Goal: Answer question/provide support: Share knowledge or assist other users

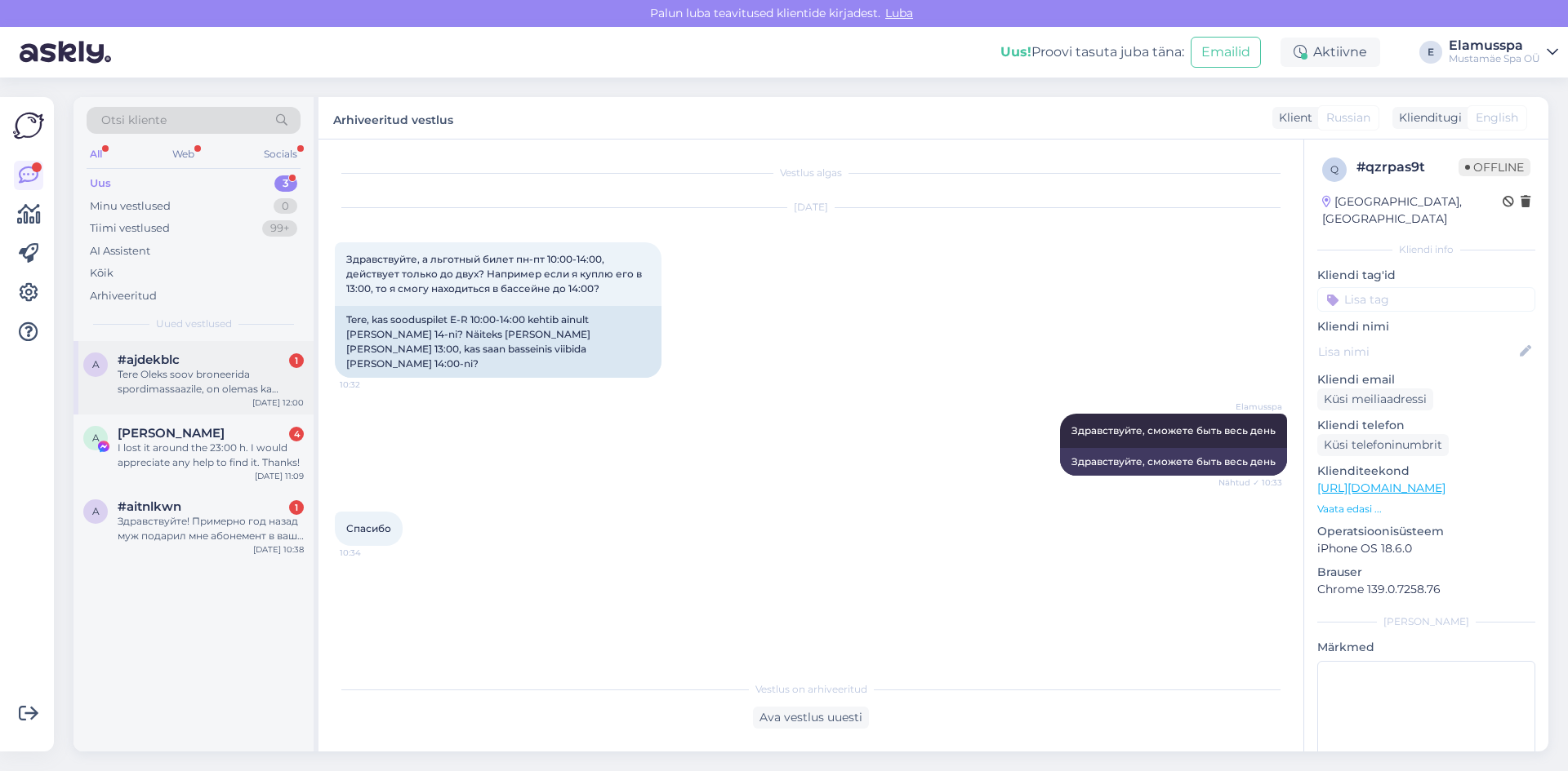
click at [243, 379] on div "Tere Oleks soov broneerida spordimassaazile, on olemas ka Stebby pilet selle ja…" at bounding box center [210, 382] width 186 height 29
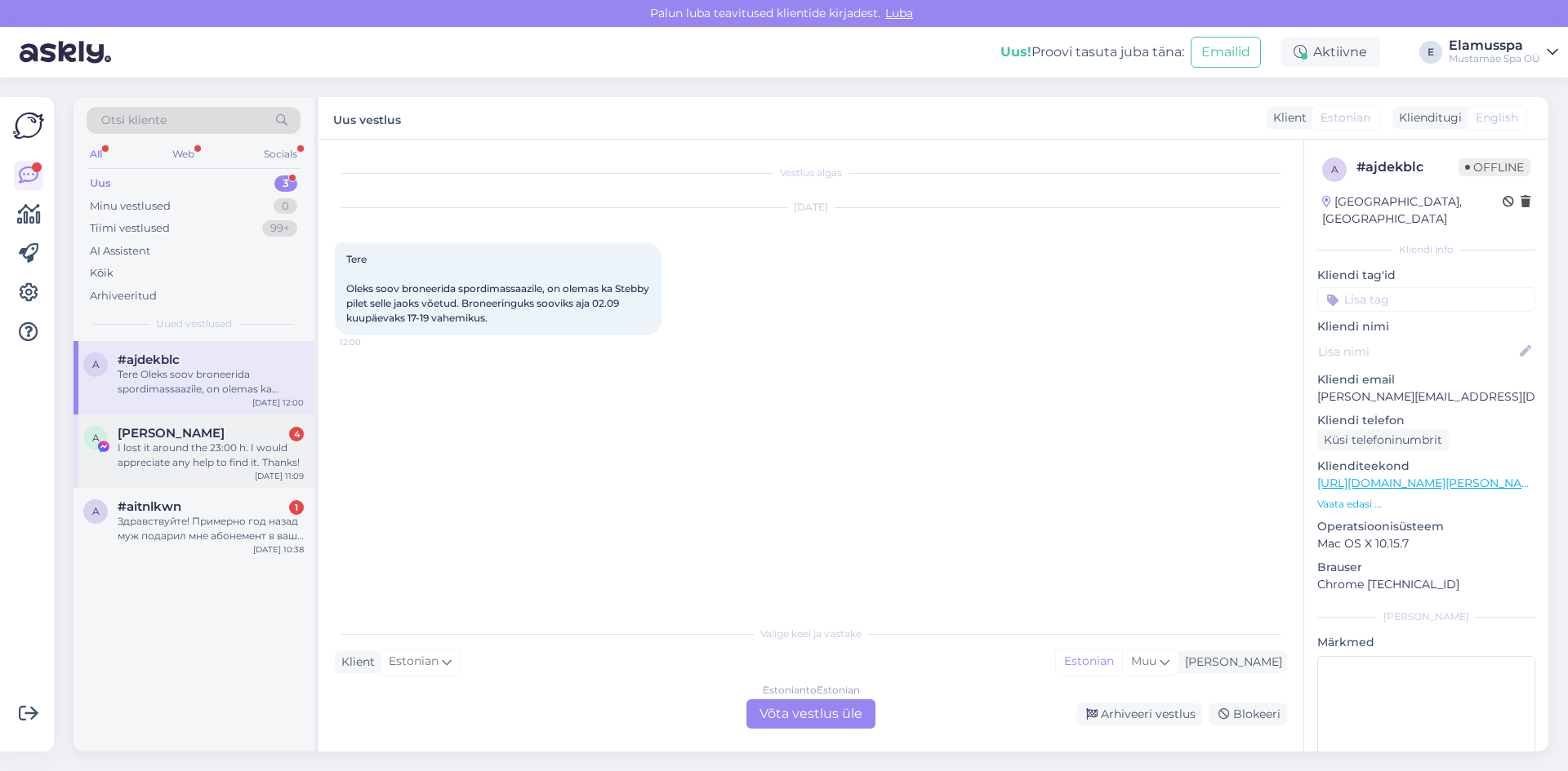
click at [194, 448] on div "I lost it around the 23:00 h. I would appreciate any help to find it. Thanks!" at bounding box center [210, 455] width 186 height 29
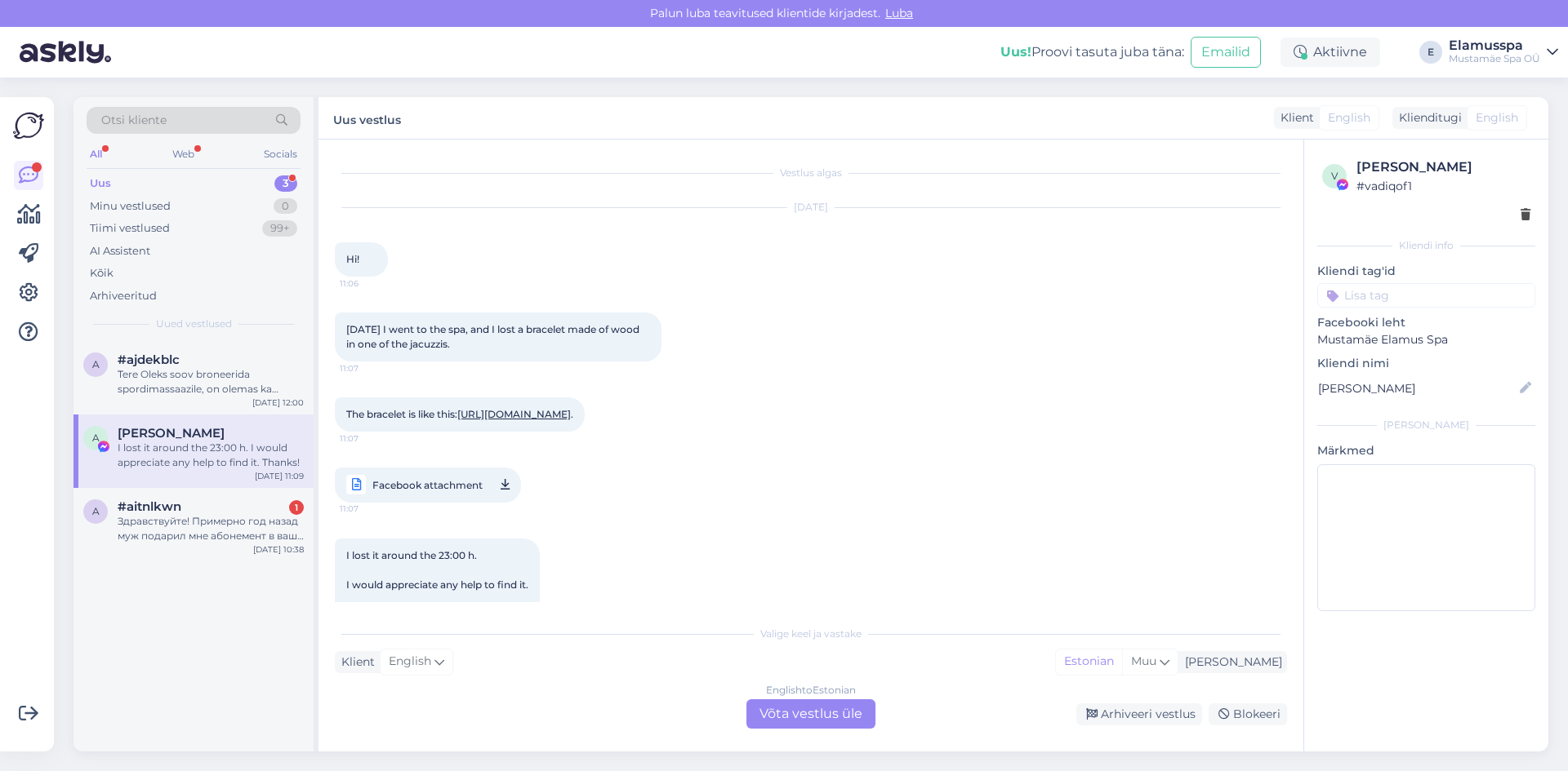
scroll to position [92, 0]
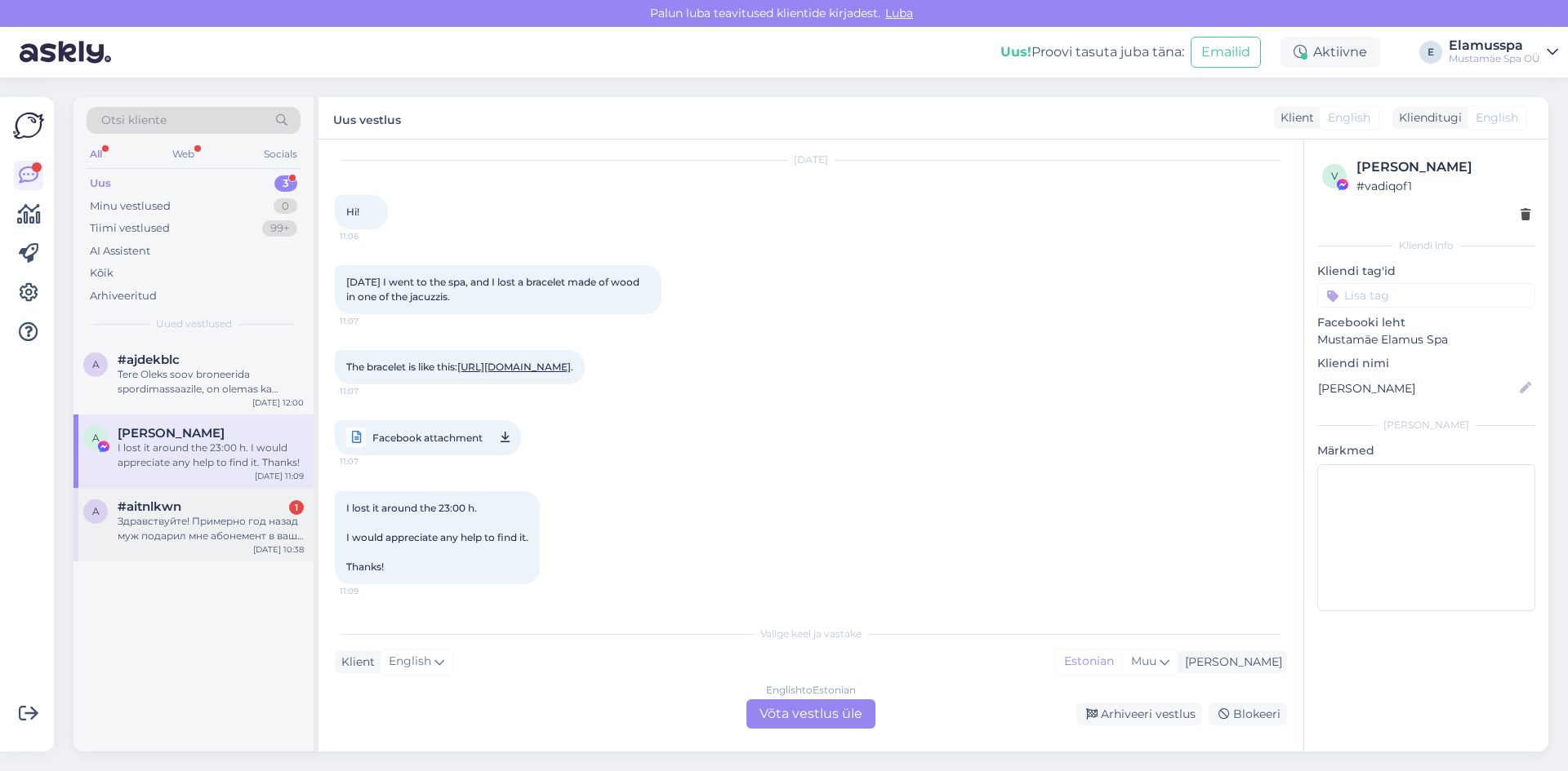
click at [180, 520] on div "Здравствуйте! Примерно год назад муж подарил мне абонемент в ваш спа (21+). В с…" at bounding box center [210, 528] width 186 height 29
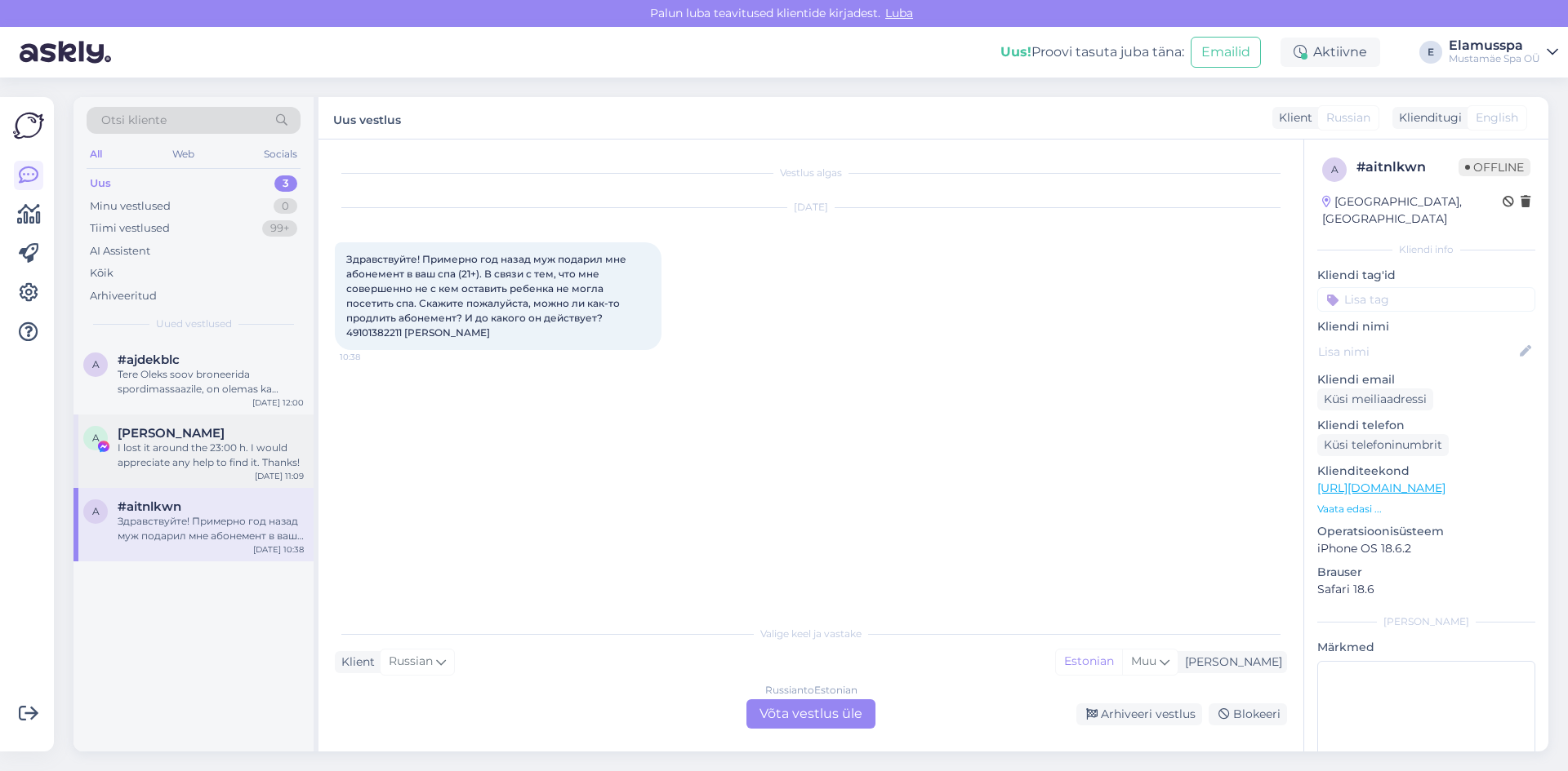
click at [231, 464] on div "I lost it around the 23:00 h. I would appreciate any help to find it. Thanks!" at bounding box center [210, 455] width 186 height 29
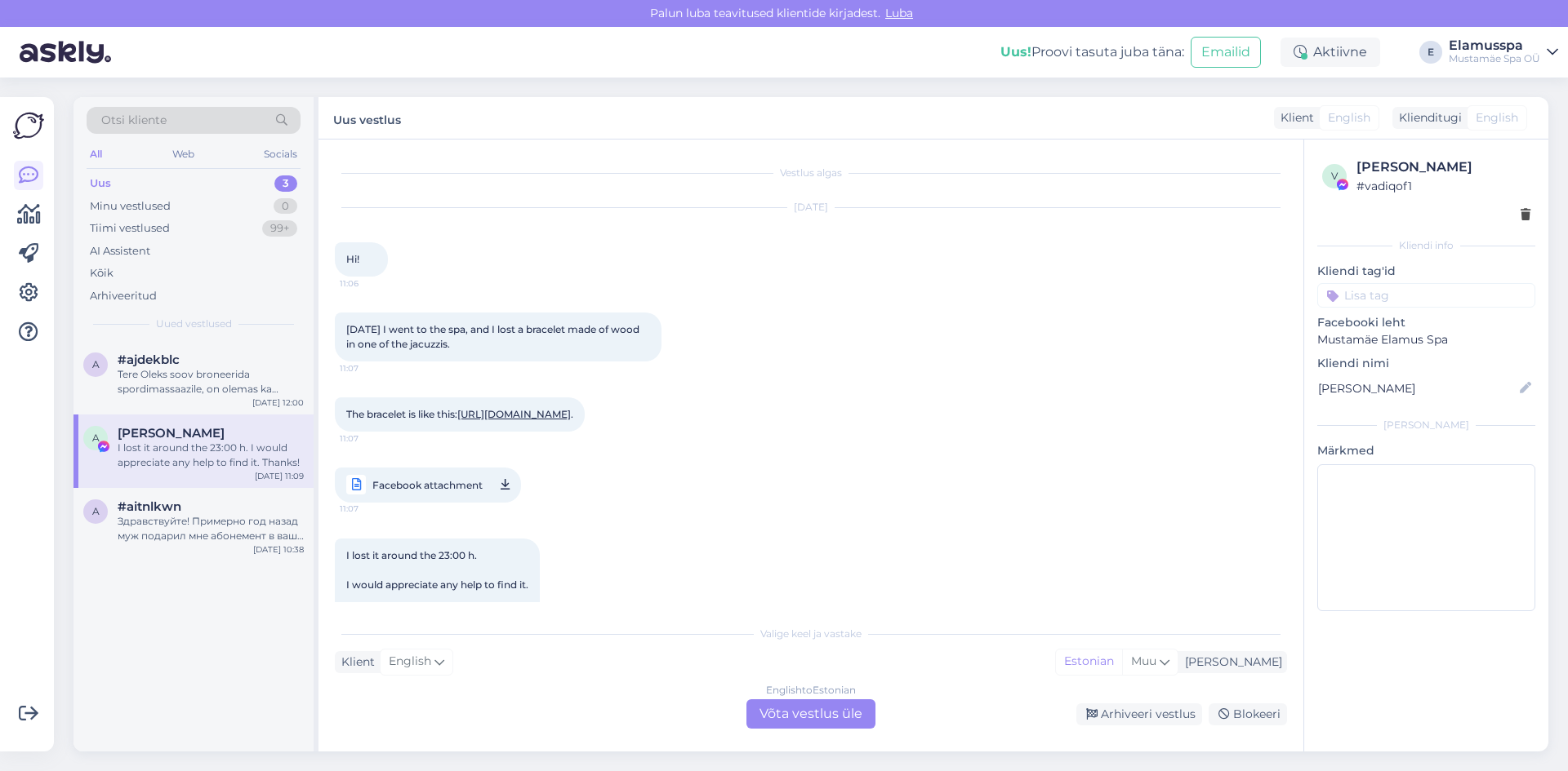
scroll to position [92, 0]
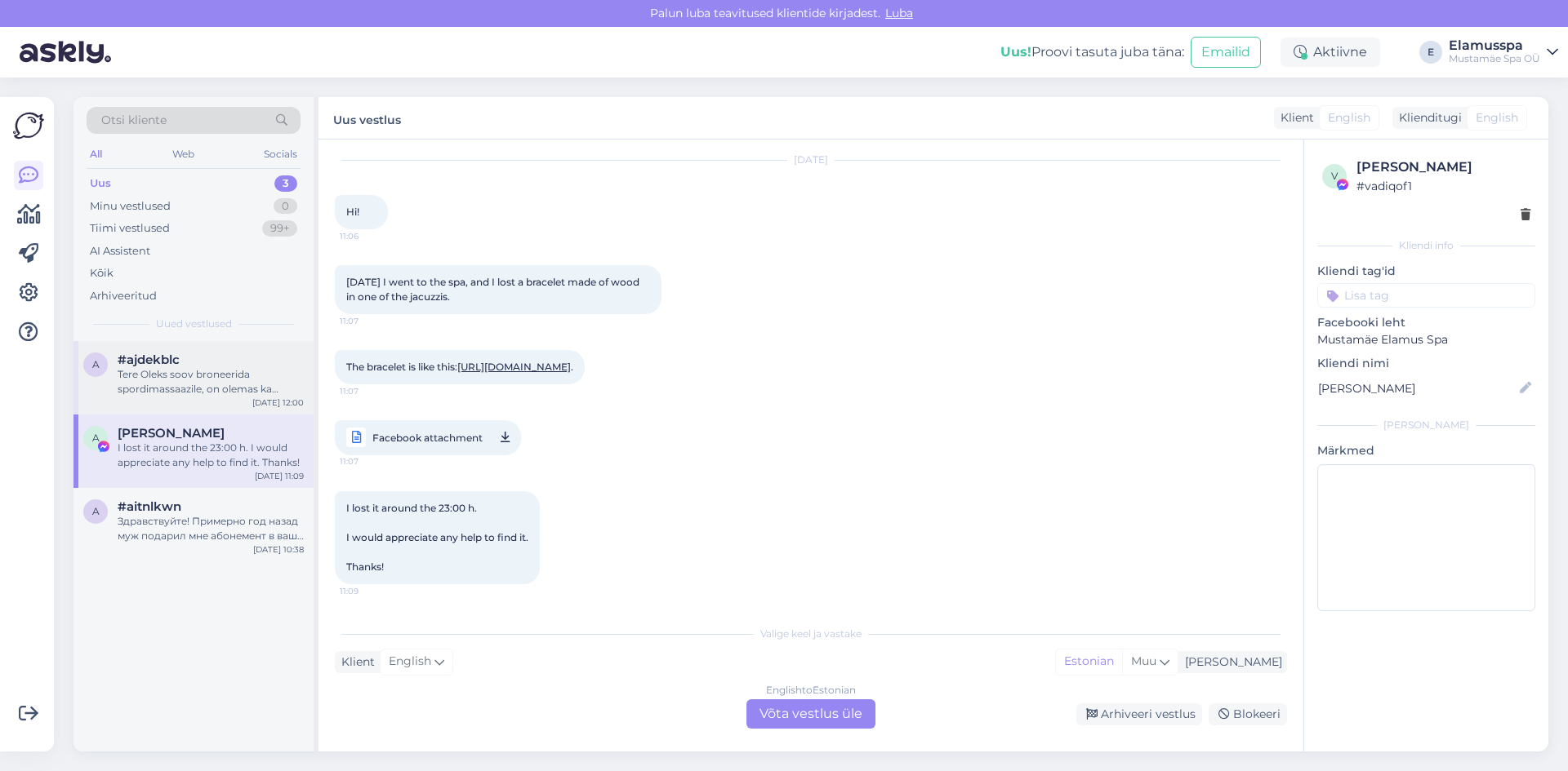
click at [234, 354] on div "#ajdekblc" at bounding box center [210, 359] width 186 height 15
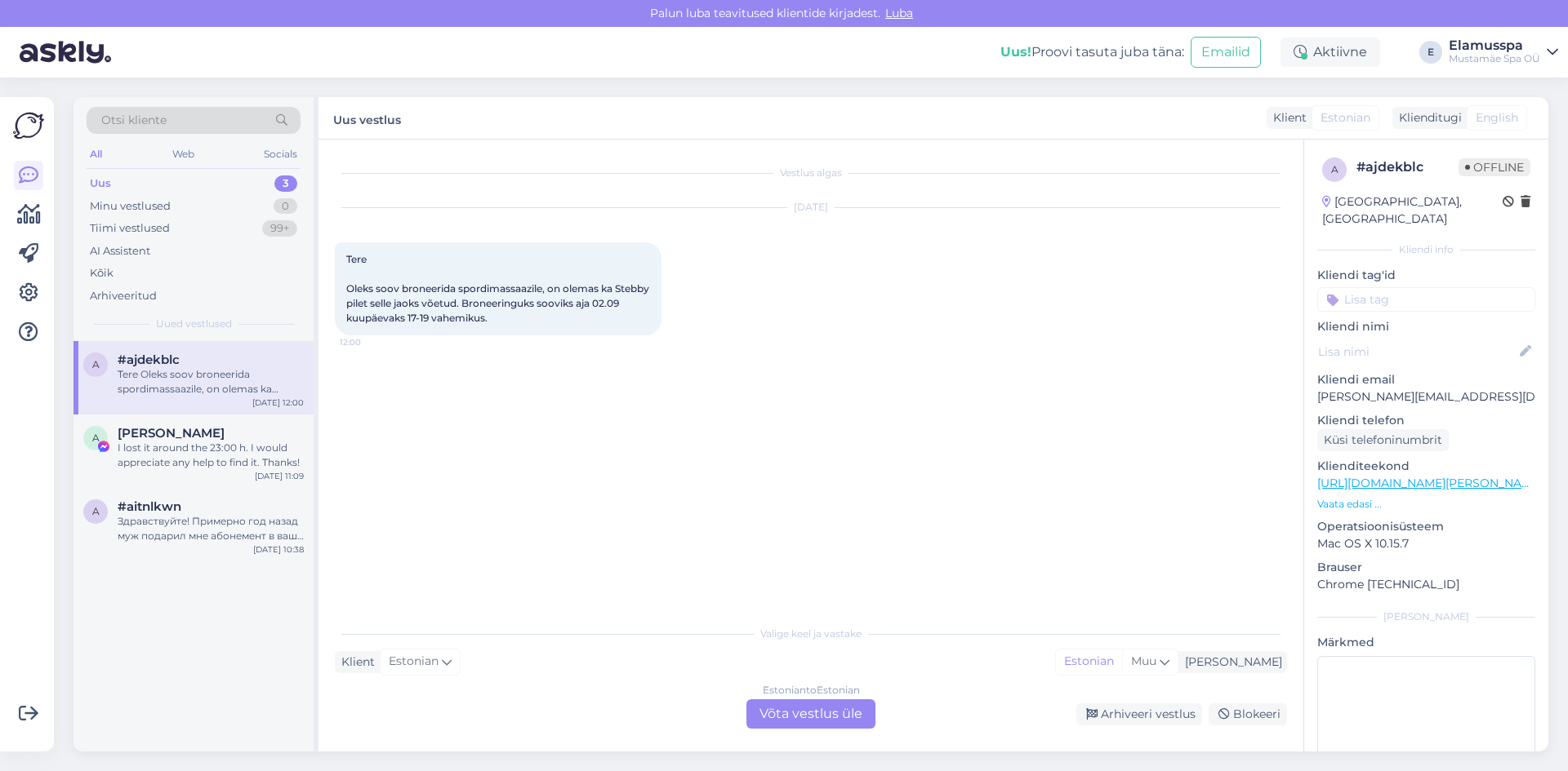
click at [795, 717] on div "Estonian to Estonian Võta vestlus üle" at bounding box center [810, 714] width 129 height 29
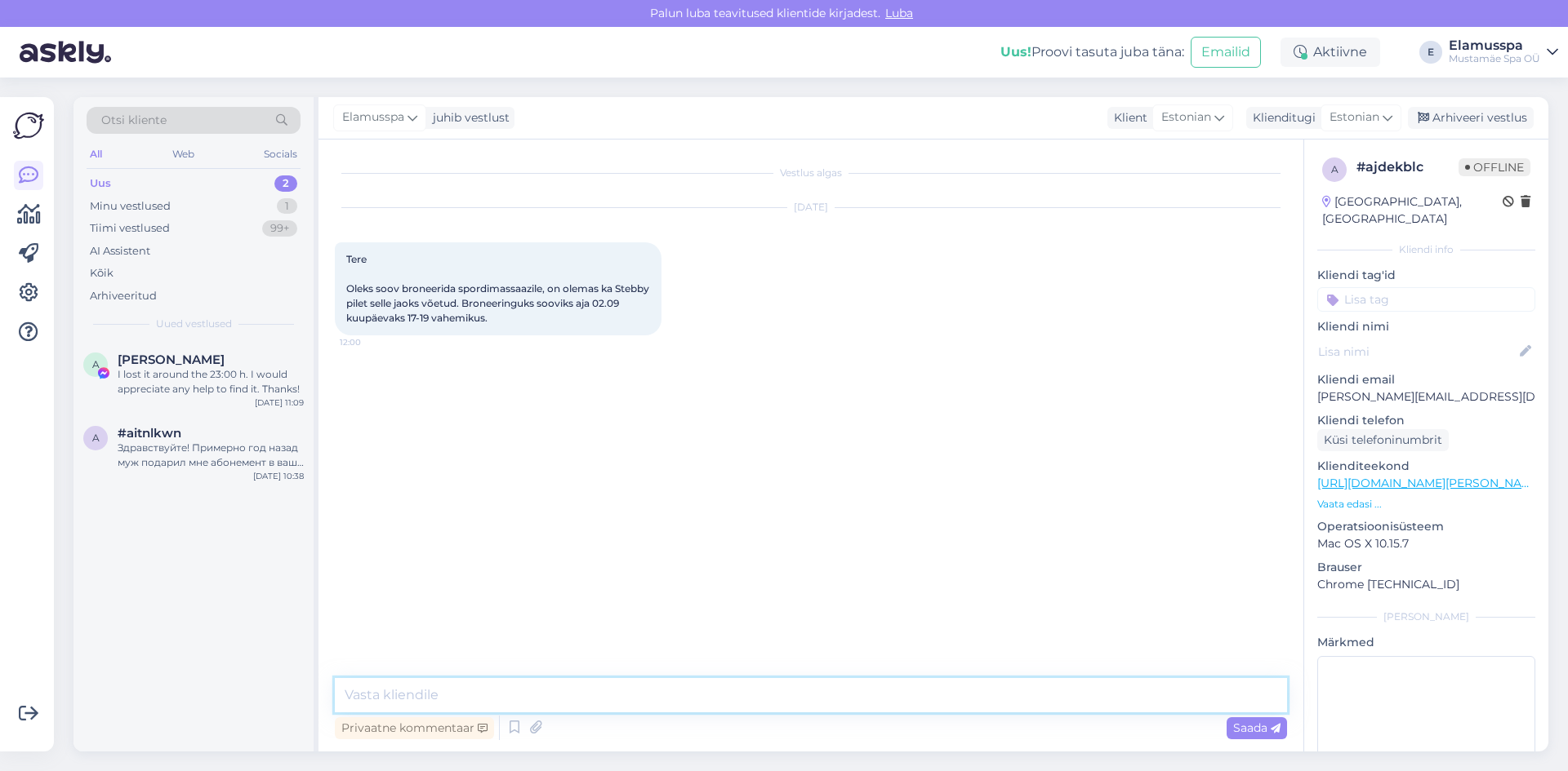
click at [641, 702] on textarea at bounding box center [810, 695] width 952 height 35
type textarea "Tere"
click at [1424, 429] on div "Küsi telefoninumbrit" at bounding box center [1382, 440] width 131 height 22
click at [706, 460] on div "Elamusspa Päring on saadetud 12:32" at bounding box center [810, 466] width 952 height 85
click at [435, 690] on textarea at bounding box center [810, 695] width 952 height 35
